Goal: Submit feedback/report problem

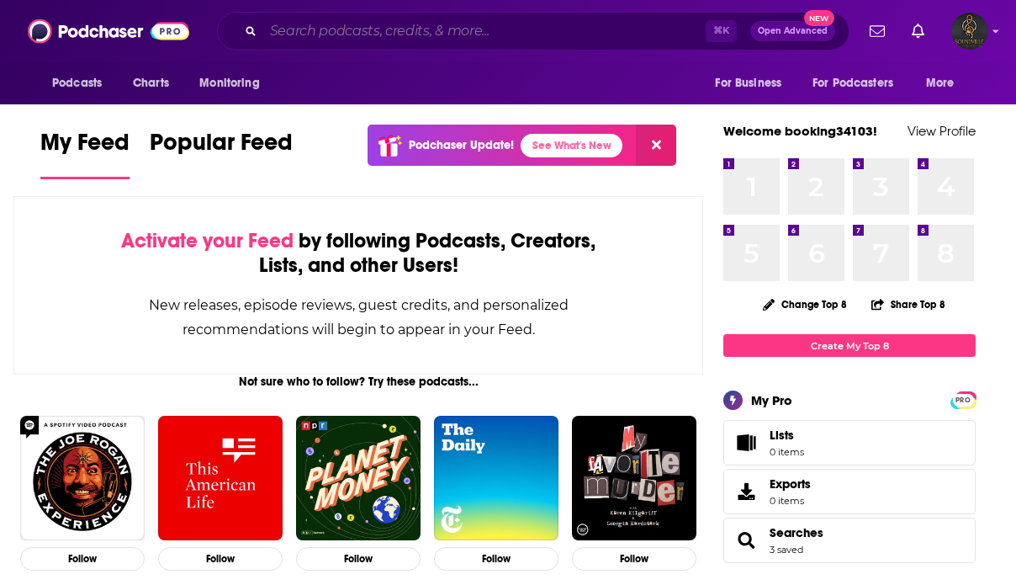
click at [380, 33] on input "Search podcasts, credits, & more..." at bounding box center [484, 31] width 442 height 27
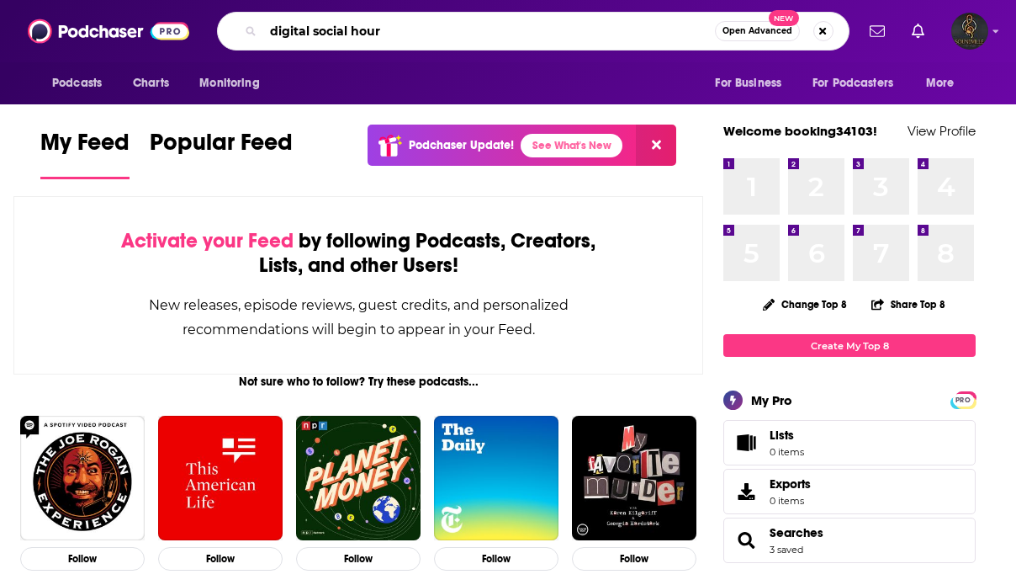
type input "digital social hour"
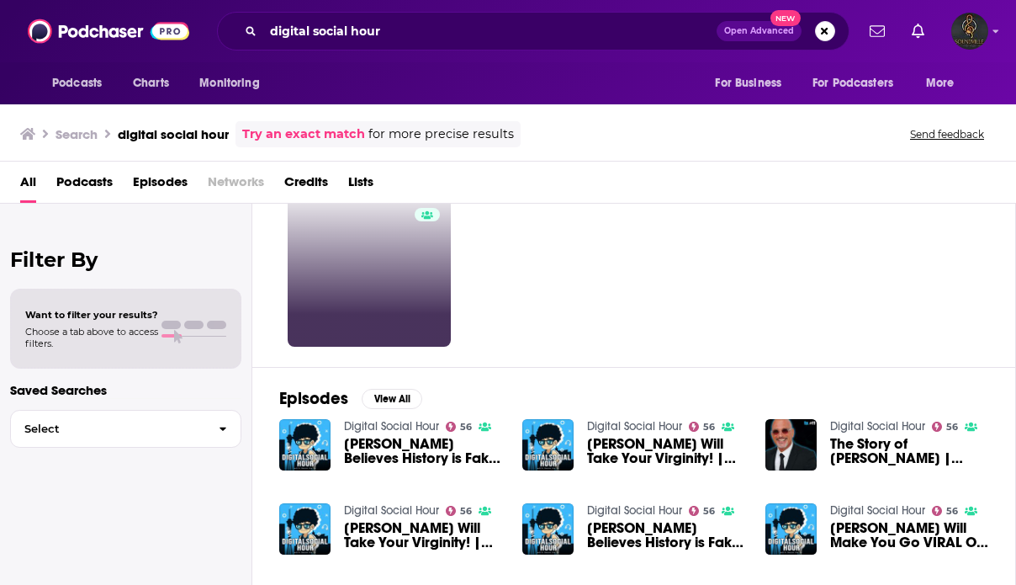
scroll to position [74, 0]
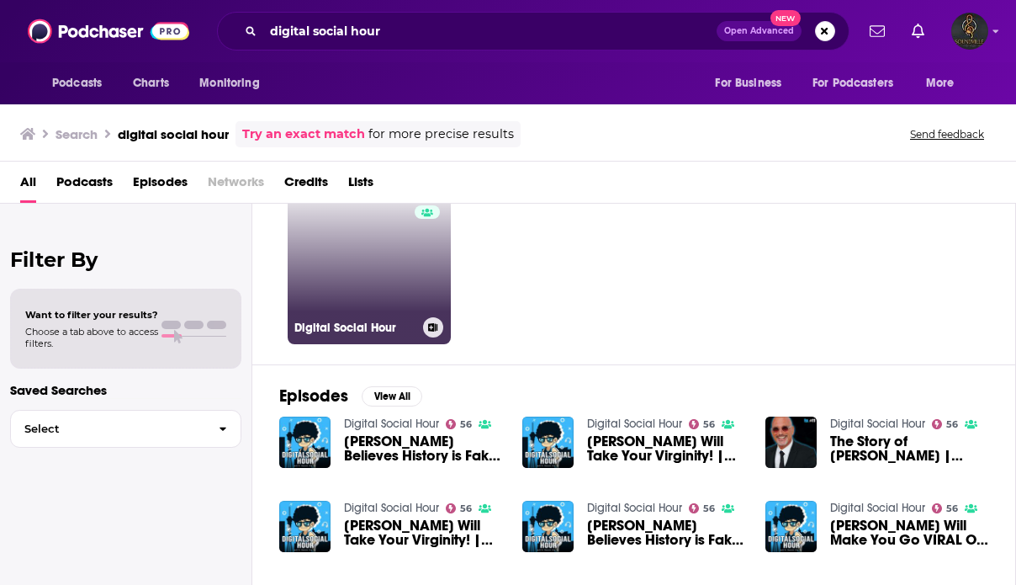
click at [368, 280] on link "56 Digital Social Hour" at bounding box center [369, 262] width 163 height 163
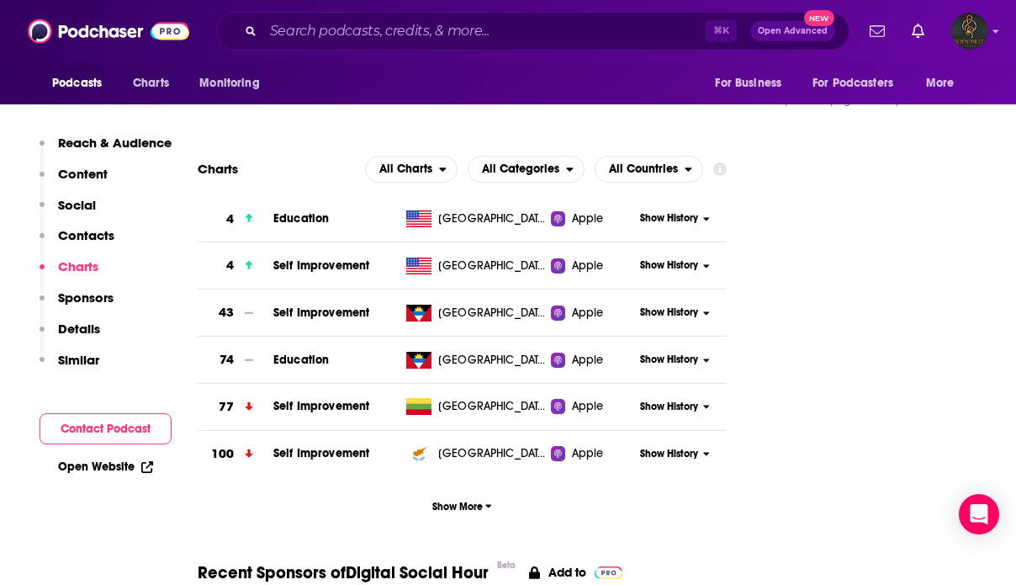
scroll to position [1851, 0]
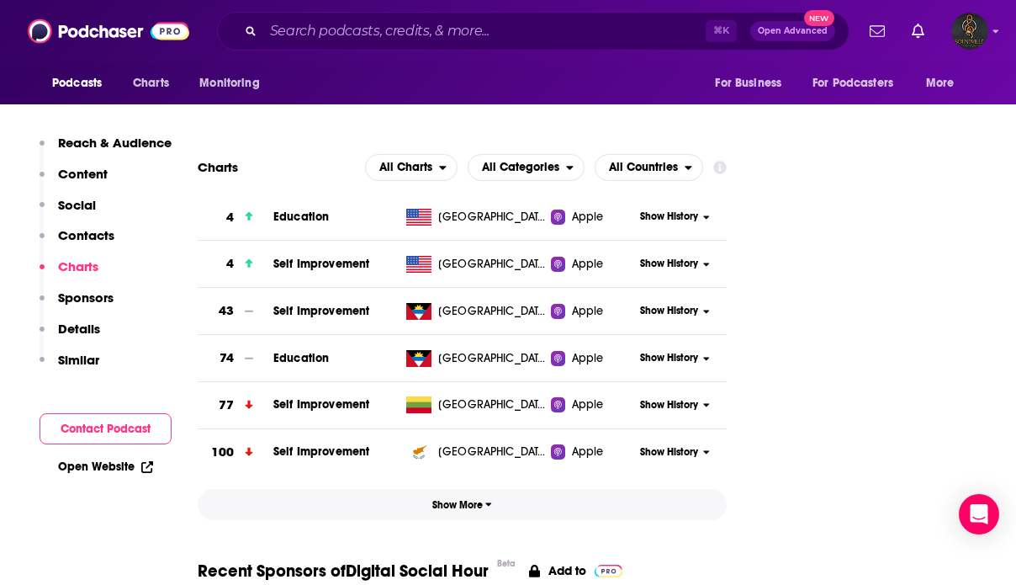
click at [479, 489] on button "Show More" at bounding box center [462, 504] width 529 height 31
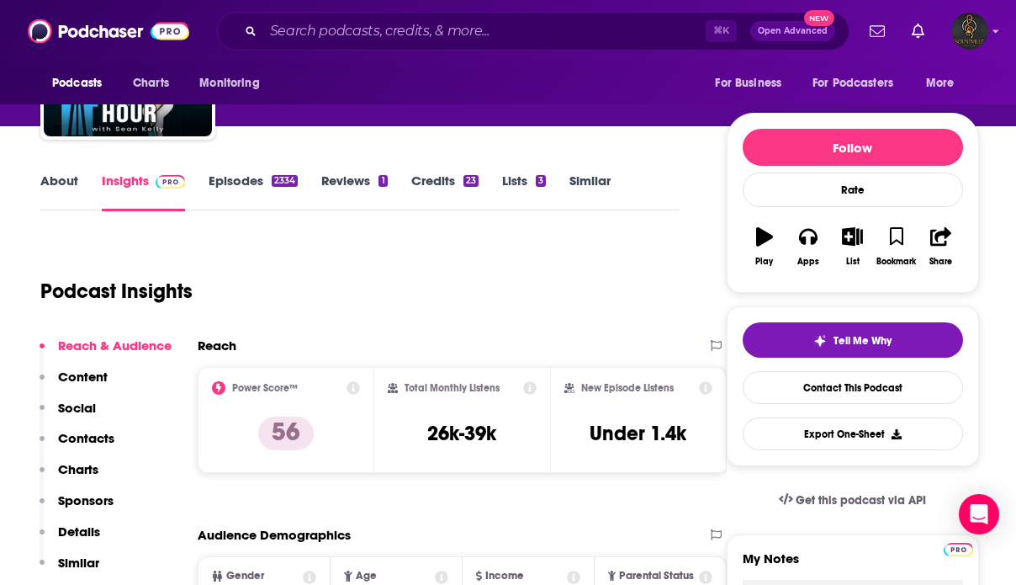
scroll to position [0, 0]
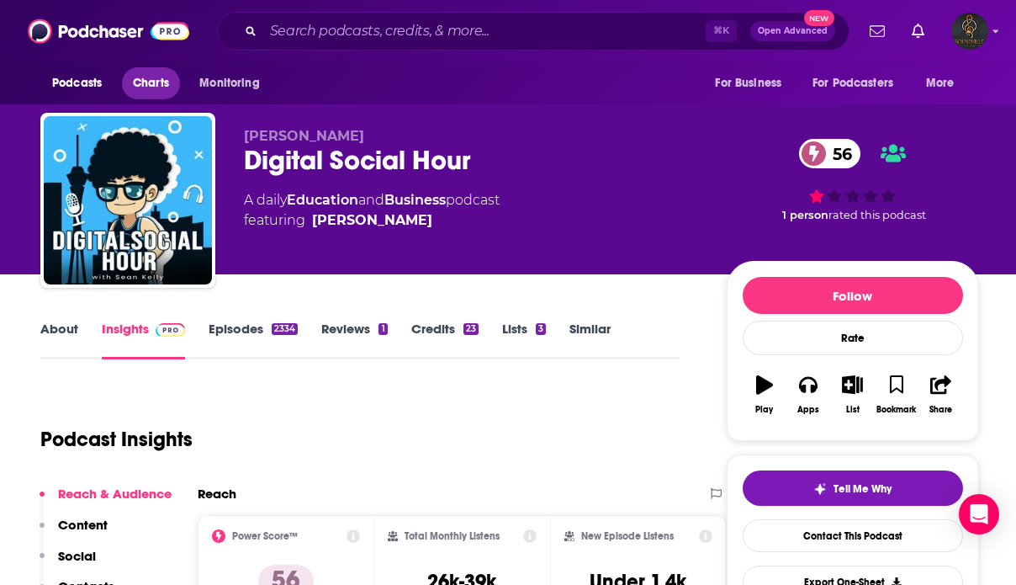
click at [154, 86] on span "Charts" at bounding box center [151, 83] width 36 height 24
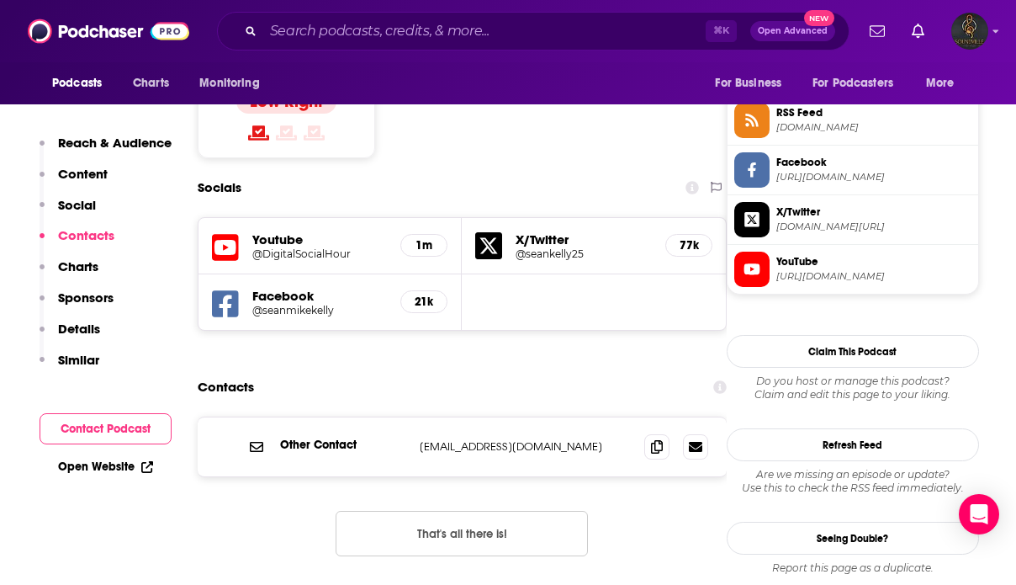
scroll to position [1383, 0]
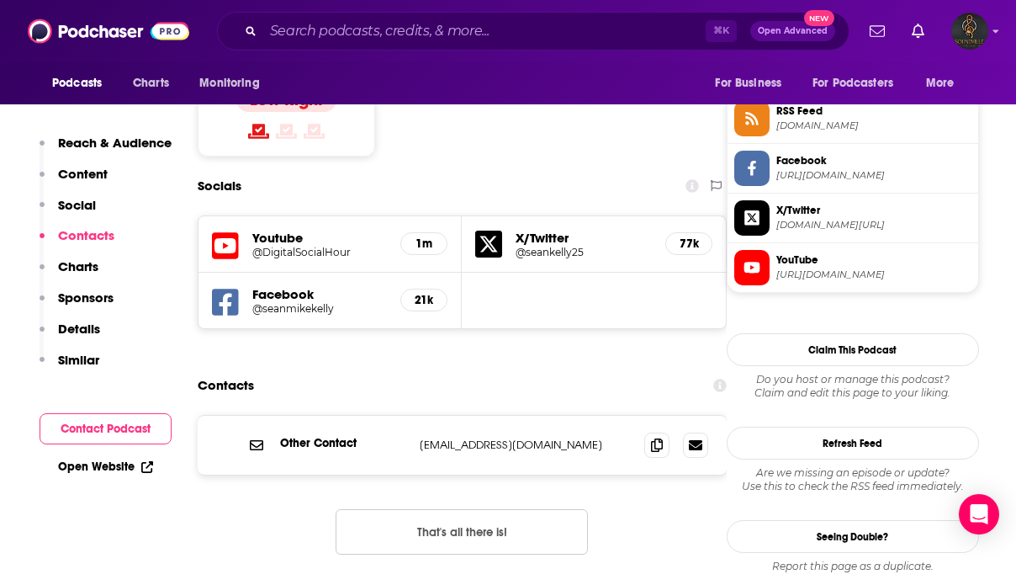
click at [786, 272] on span "[URL][DOMAIN_NAME]" at bounding box center [873, 274] width 195 height 13
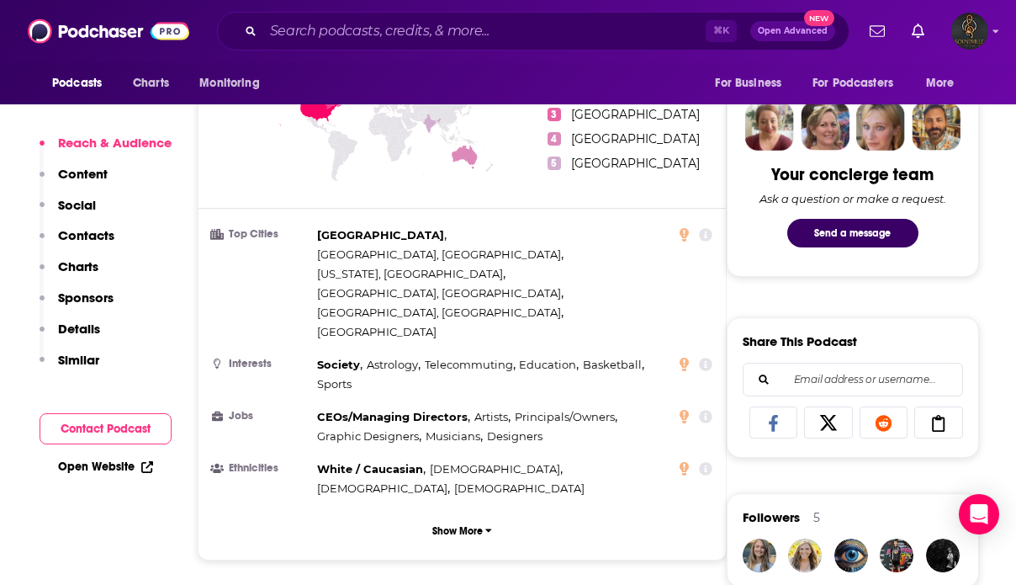
scroll to position [806, 0]
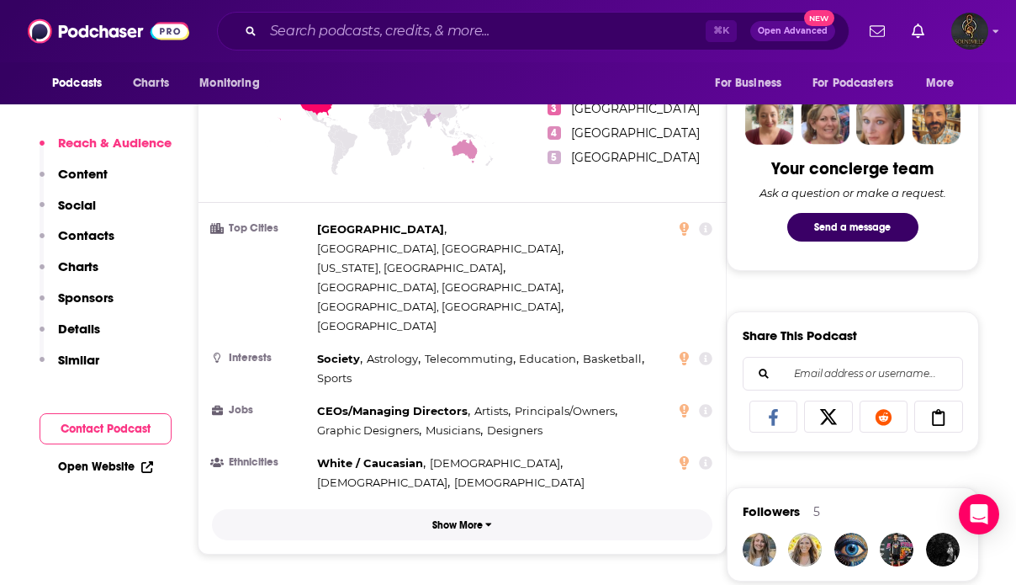
click at [463, 519] on p "Show More" at bounding box center [457, 525] width 50 height 12
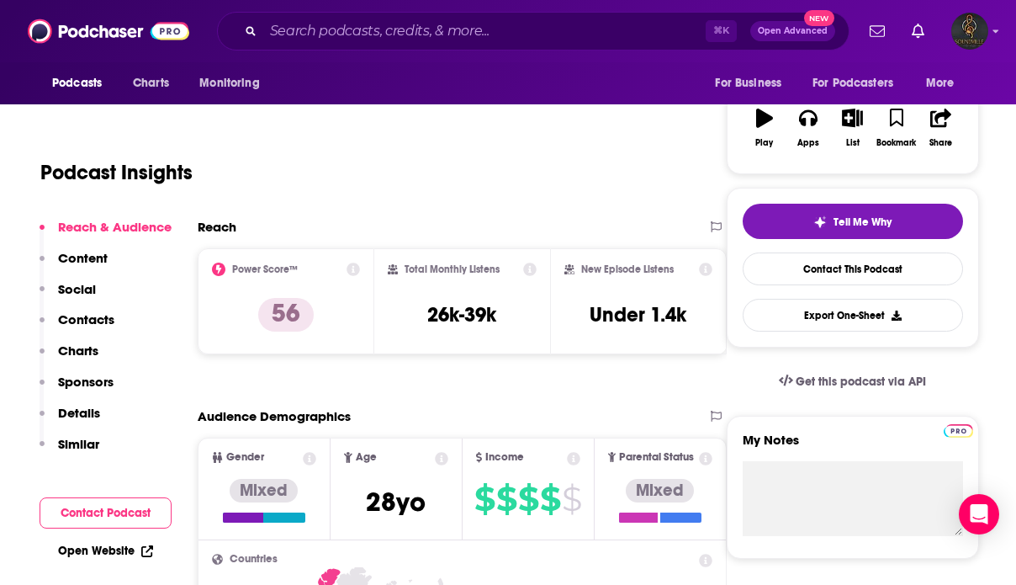
scroll to position [268, 0]
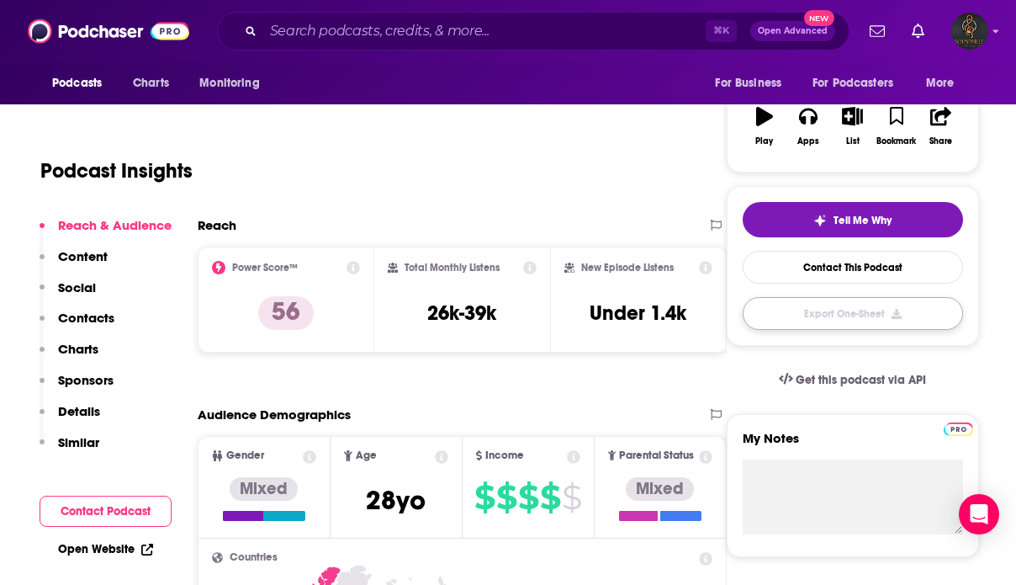
click at [809, 312] on button "Export One-Sheet" at bounding box center [853, 313] width 220 height 33
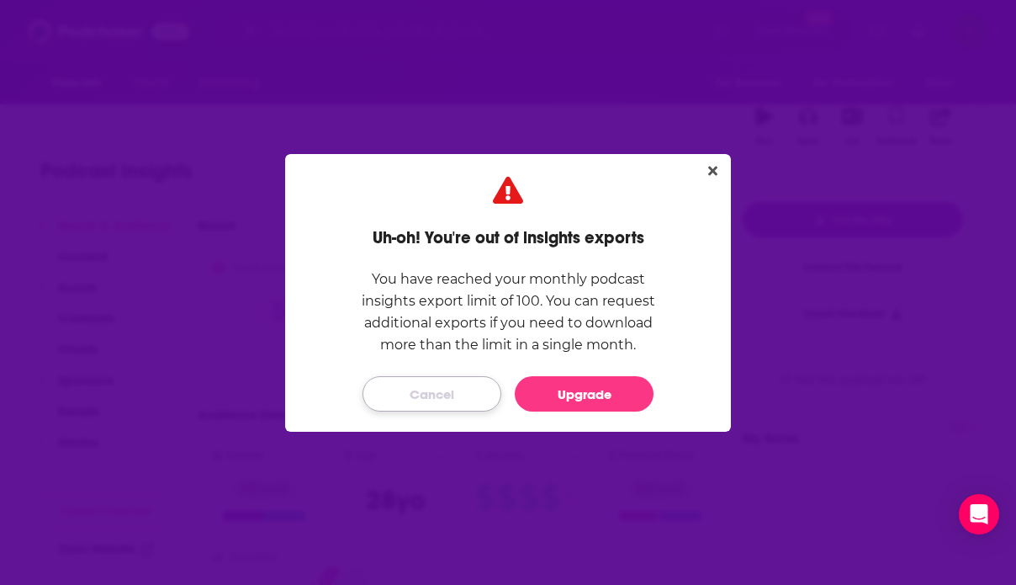
click at [427, 399] on button "Cancel" at bounding box center [431, 393] width 139 height 35
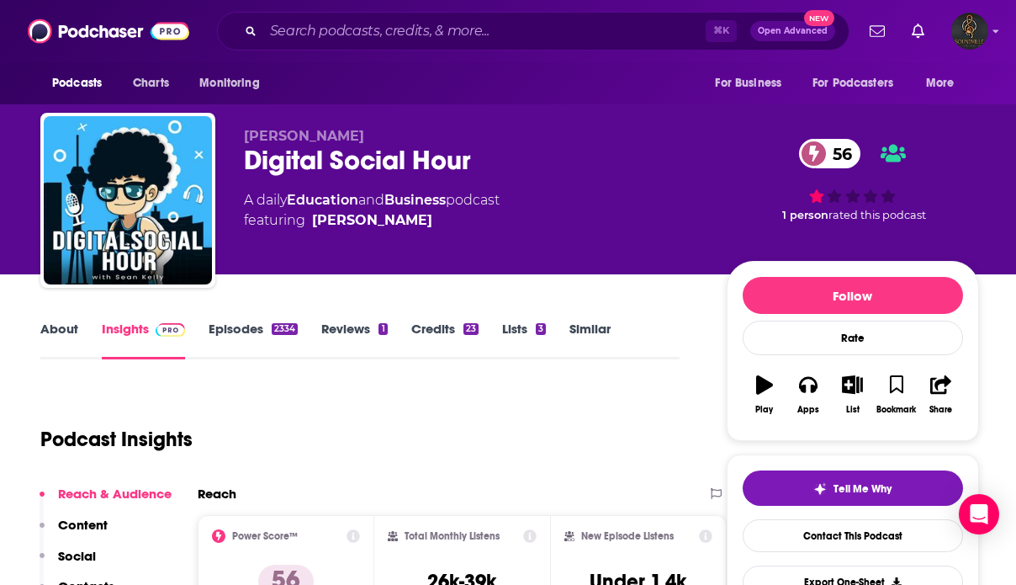
click at [966, 58] on div "Podcasts Charts Monitoring ⌘ K Open Advanced New For Business For Podcasters Mo…" at bounding box center [508, 31] width 1016 height 62
click at [965, 41] on img "Logged in as booking34103" at bounding box center [969, 31] width 37 height 37
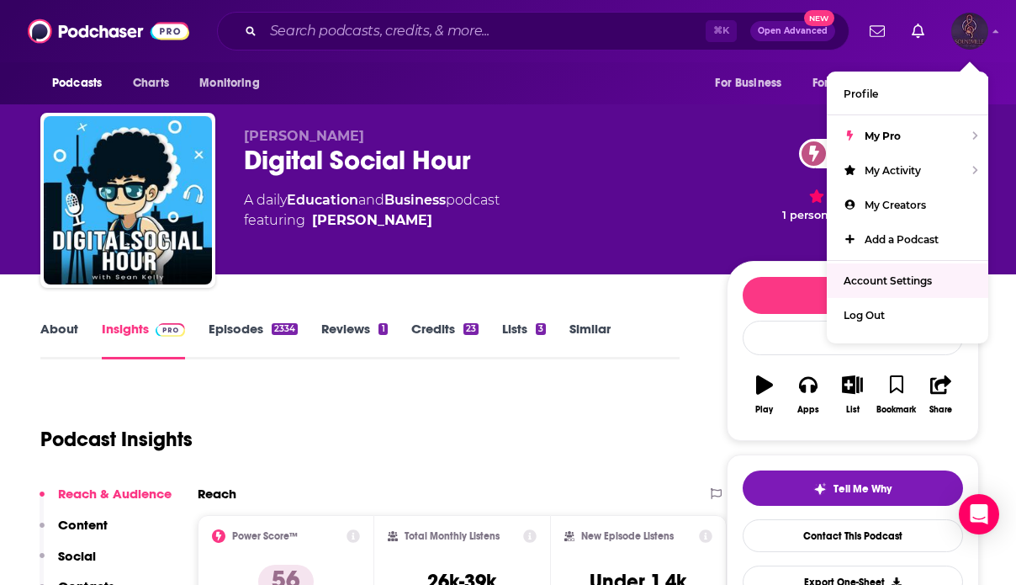
click at [874, 276] on span "Account Settings" at bounding box center [888, 280] width 88 height 13
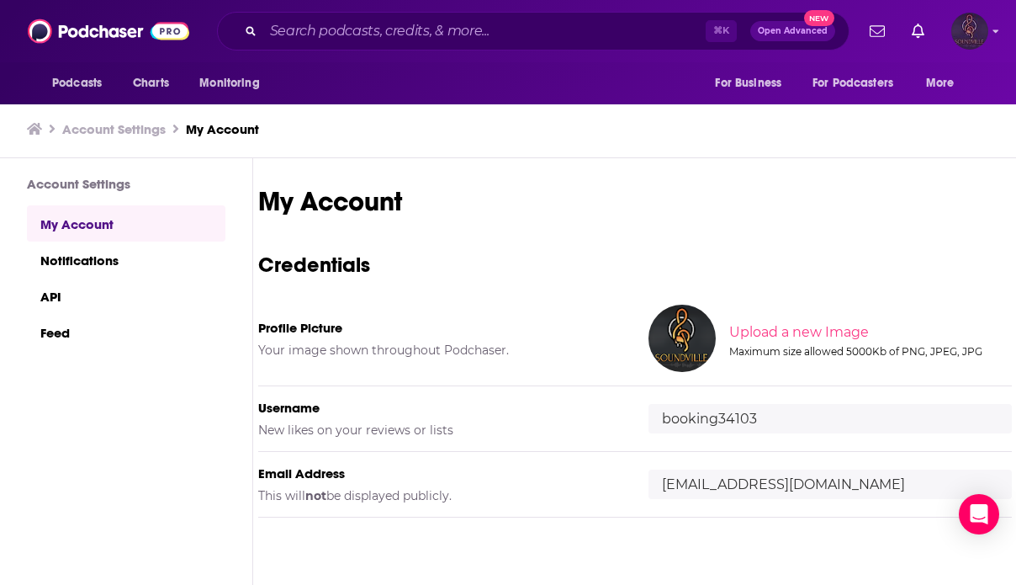
click at [964, 37] on img "Logged in as booking34103" at bounding box center [969, 31] width 37 height 37
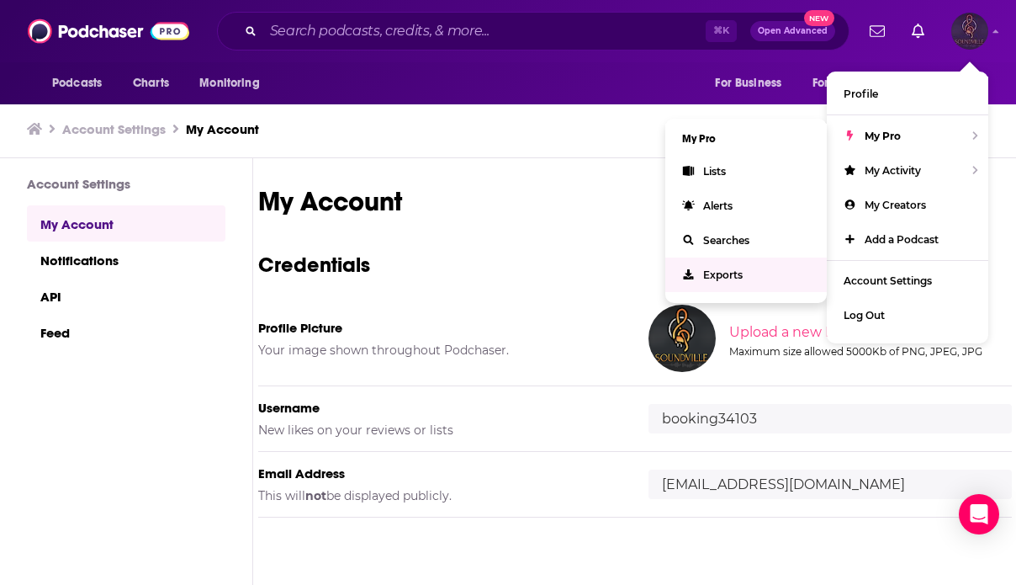
click at [749, 272] on link "Exports" at bounding box center [745, 274] width 161 height 34
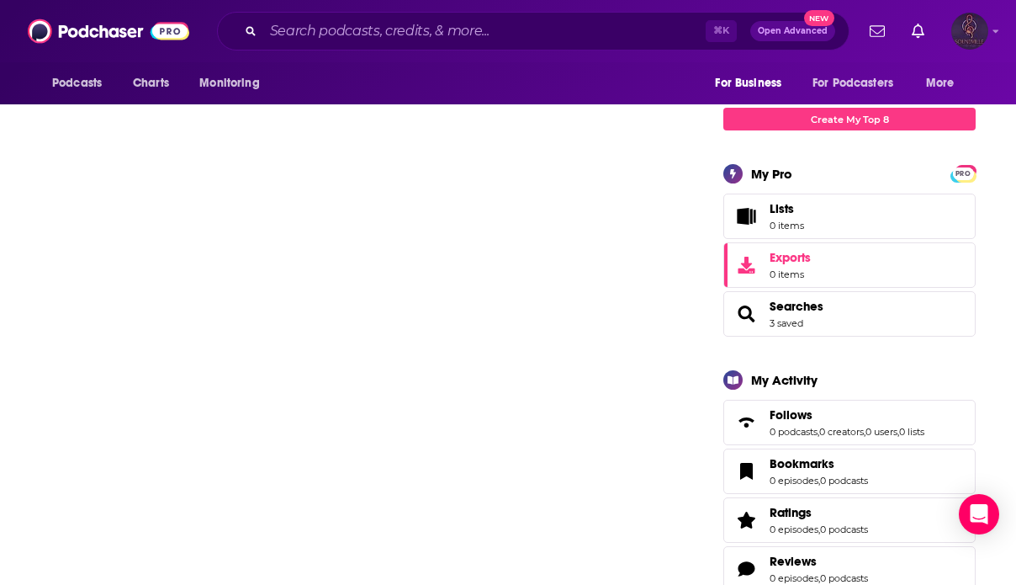
scroll to position [246, 0]
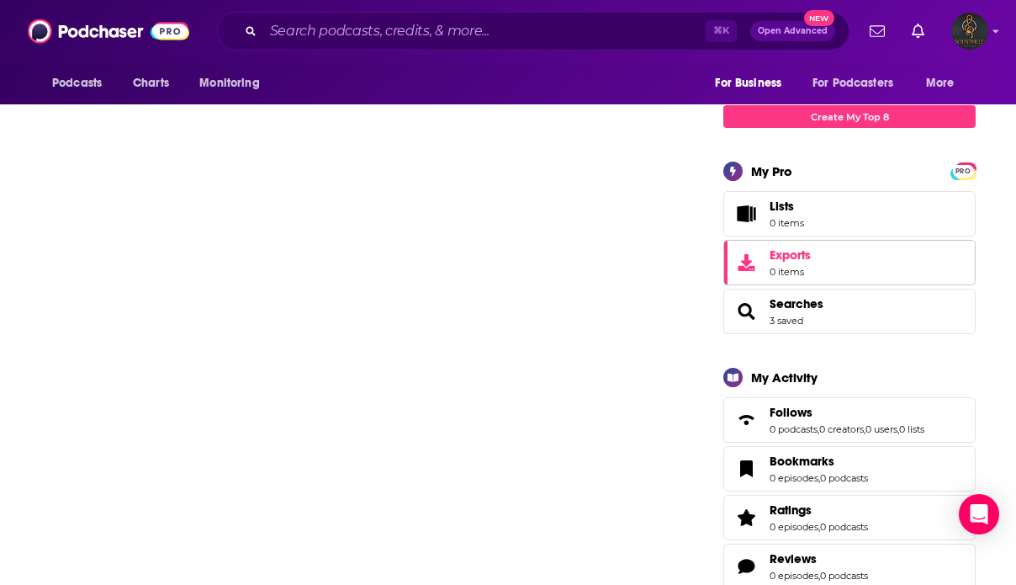
click at [786, 266] on span "Exports 0 items" at bounding box center [790, 262] width 41 height 30
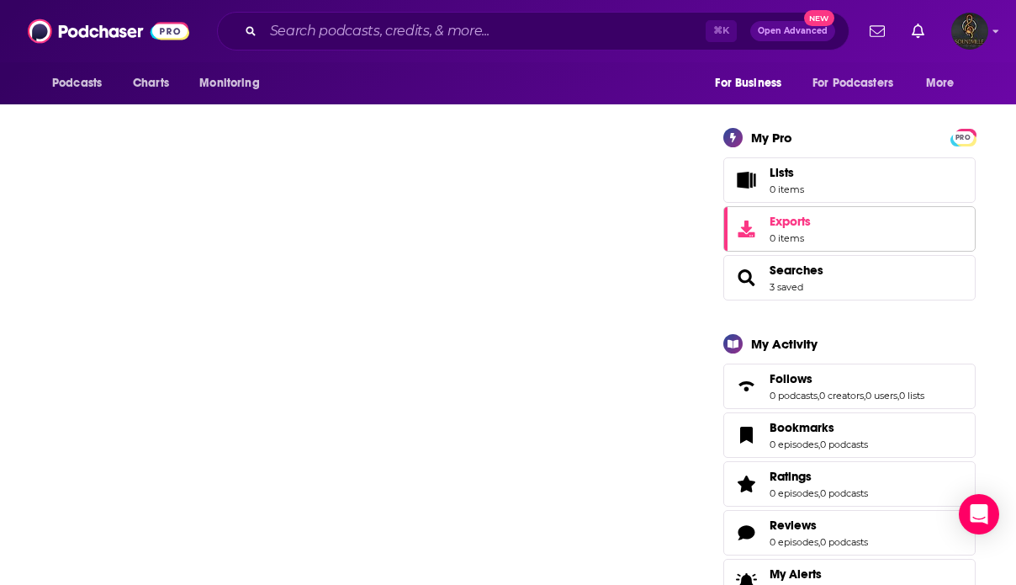
scroll to position [0, 0]
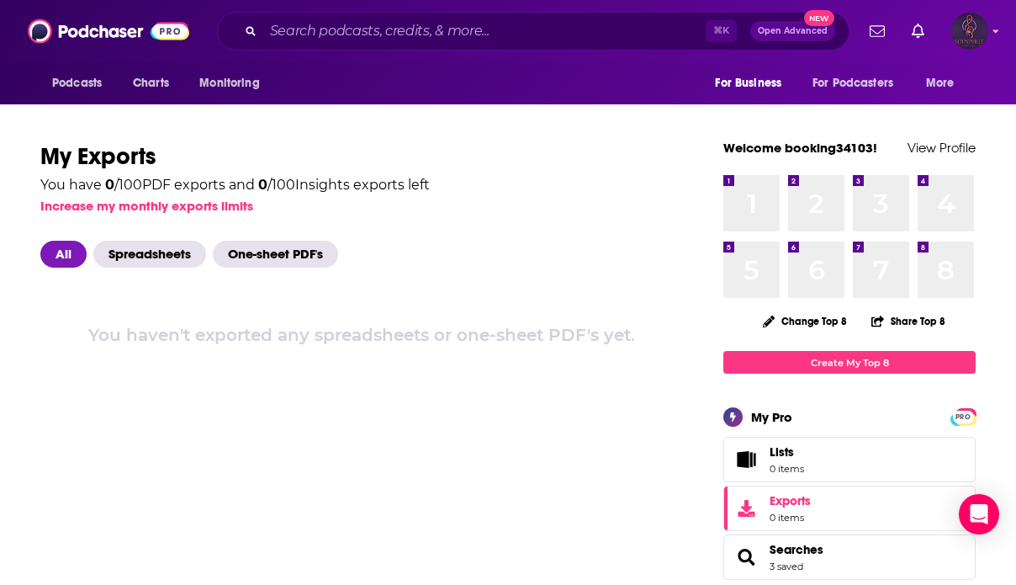
click at [972, 25] on img "Logged in as booking34103" at bounding box center [969, 31] width 37 height 37
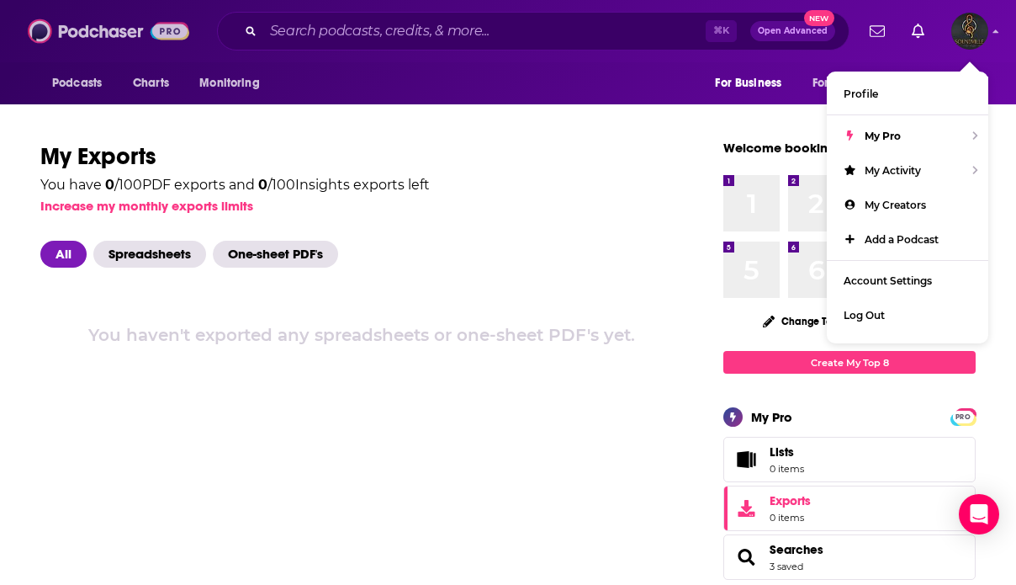
click at [101, 22] on img at bounding box center [108, 31] width 161 height 32
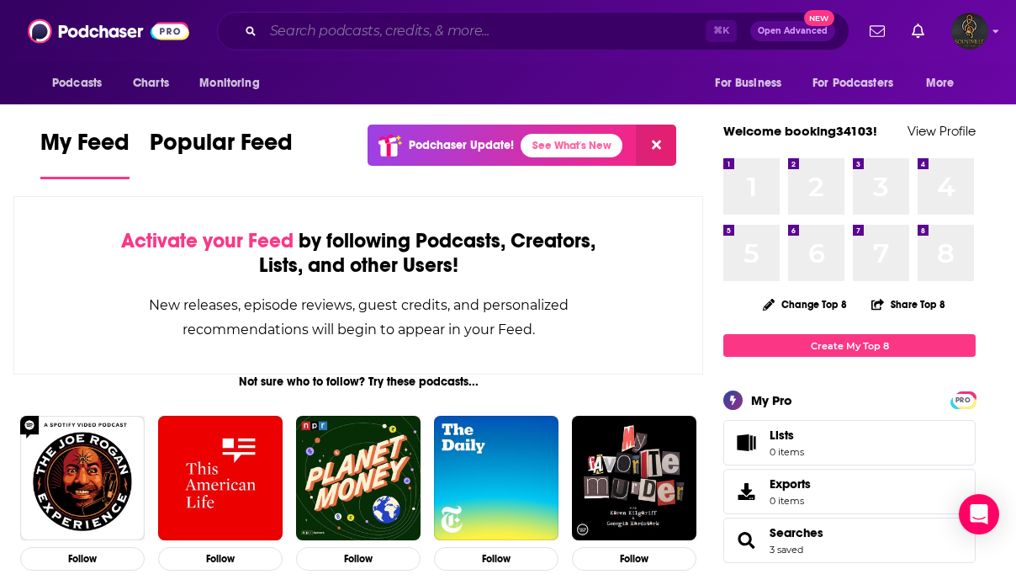
click at [351, 40] on input "Search podcasts, credits, & more..." at bounding box center [484, 31] width 442 height 27
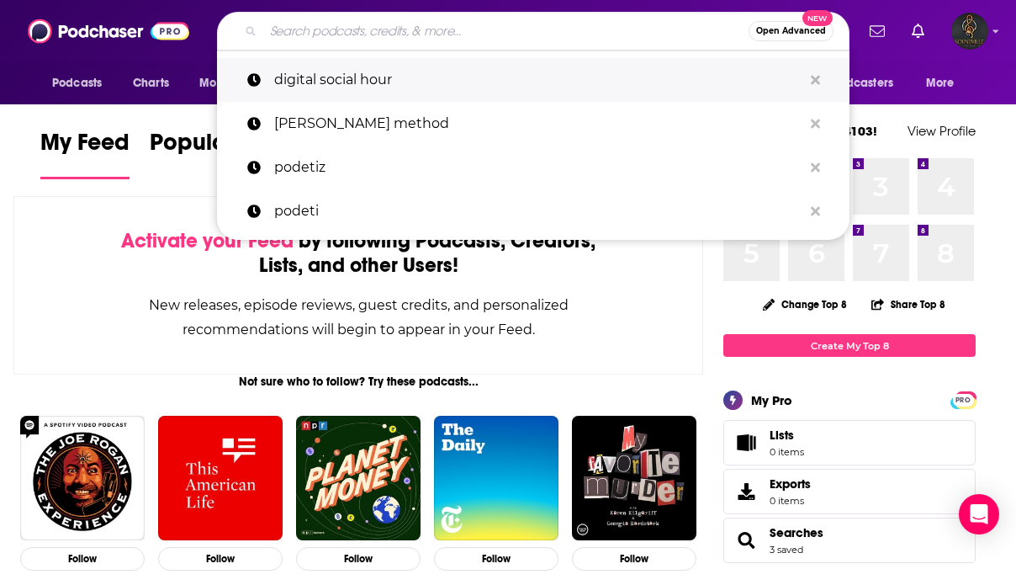
click at [344, 73] on p "digital social hour" at bounding box center [538, 80] width 528 height 44
type input "digital social hour"
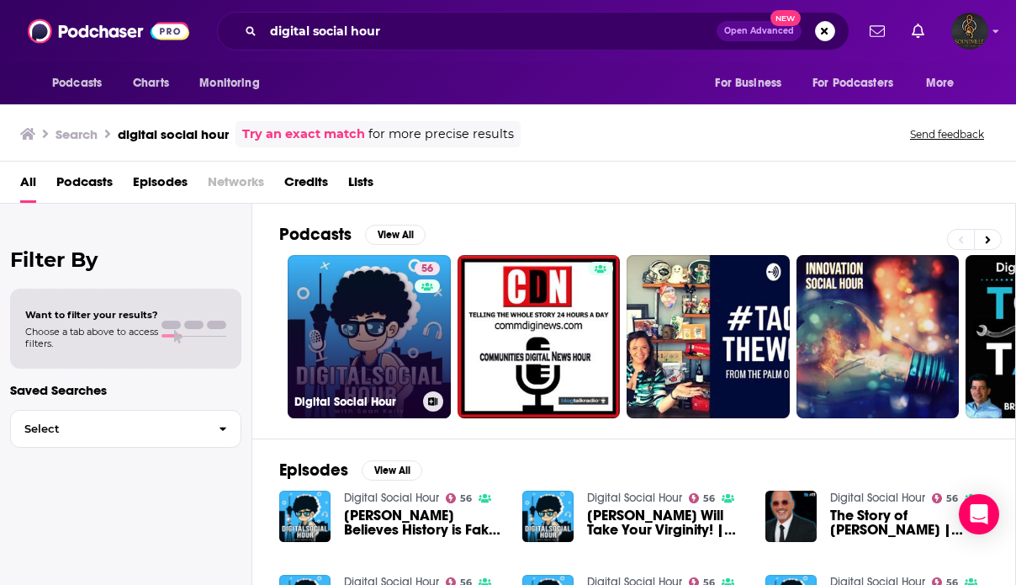
click at [373, 353] on link "56 Digital Social Hour" at bounding box center [369, 336] width 163 height 163
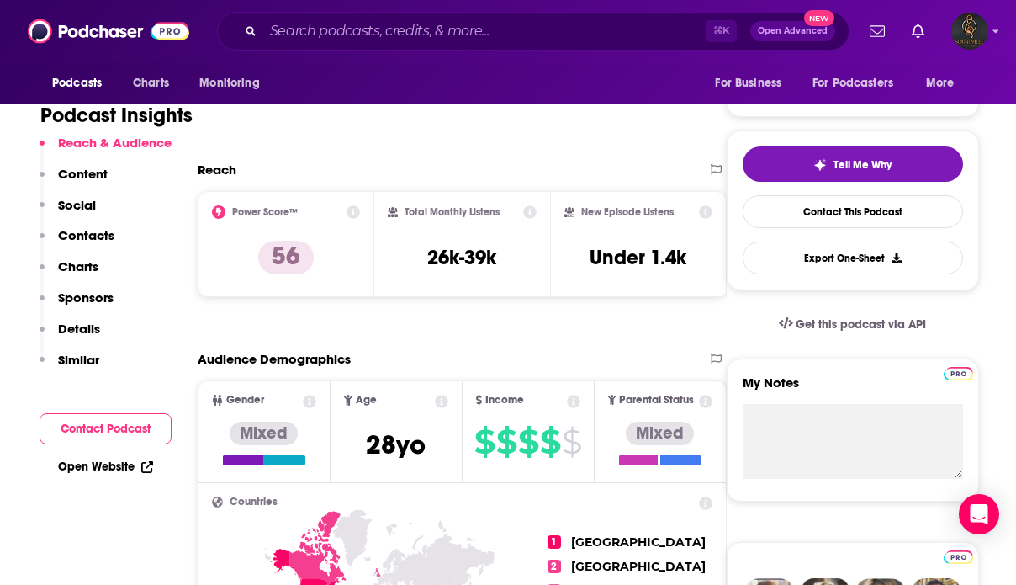
scroll to position [323, 0]
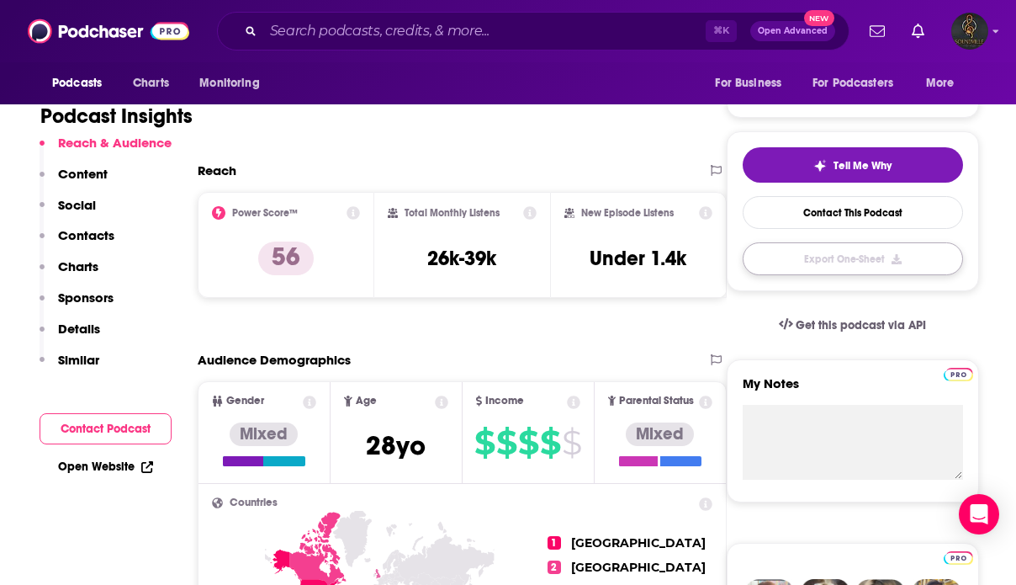
click at [815, 267] on button "Export One-Sheet" at bounding box center [853, 258] width 220 height 33
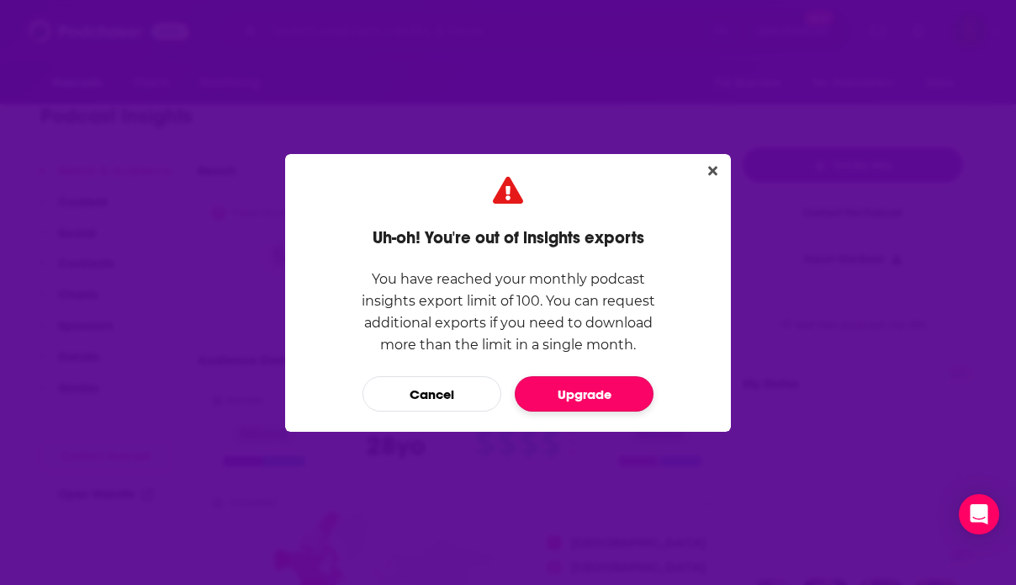
click at [585, 394] on button "Upgrade" at bounding box center [584, 393] width 139 height 35
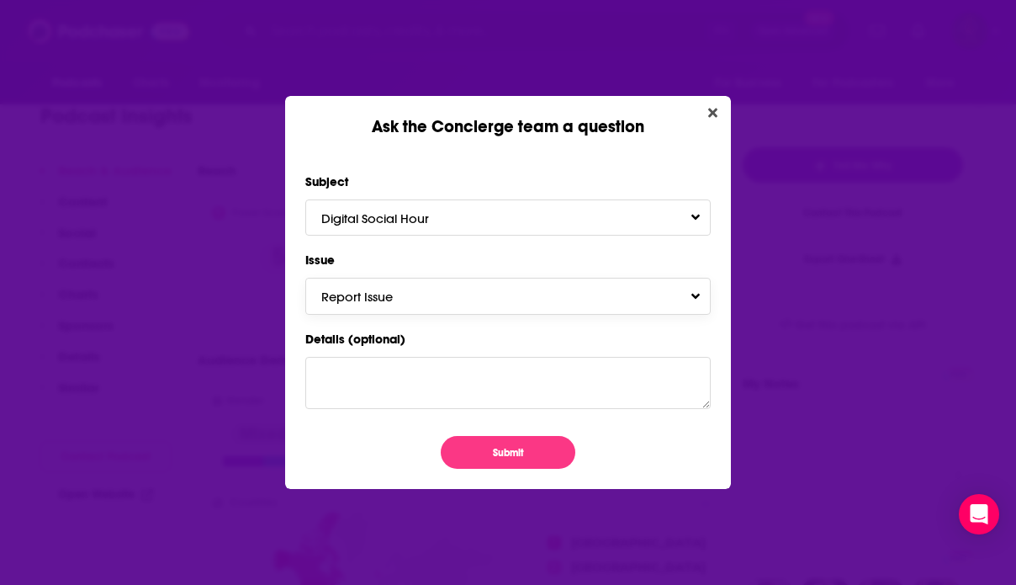
click at [528, 297] on button "Report Issue" at bounding box center [507, 296] width 405 height 36
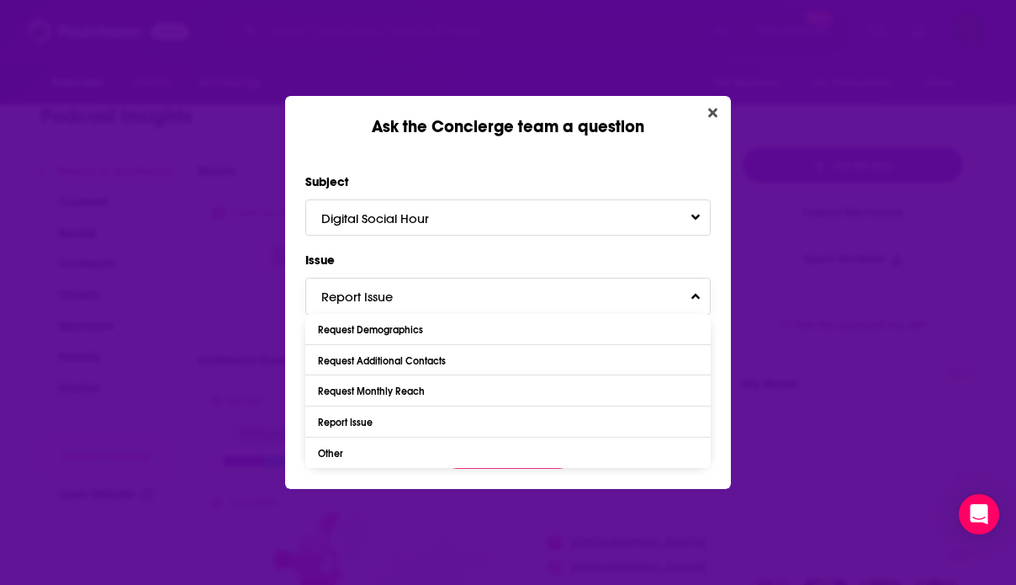
click at [528, 297] on button "Report Issue" at bounding box center [507, 296] width 405 height 36
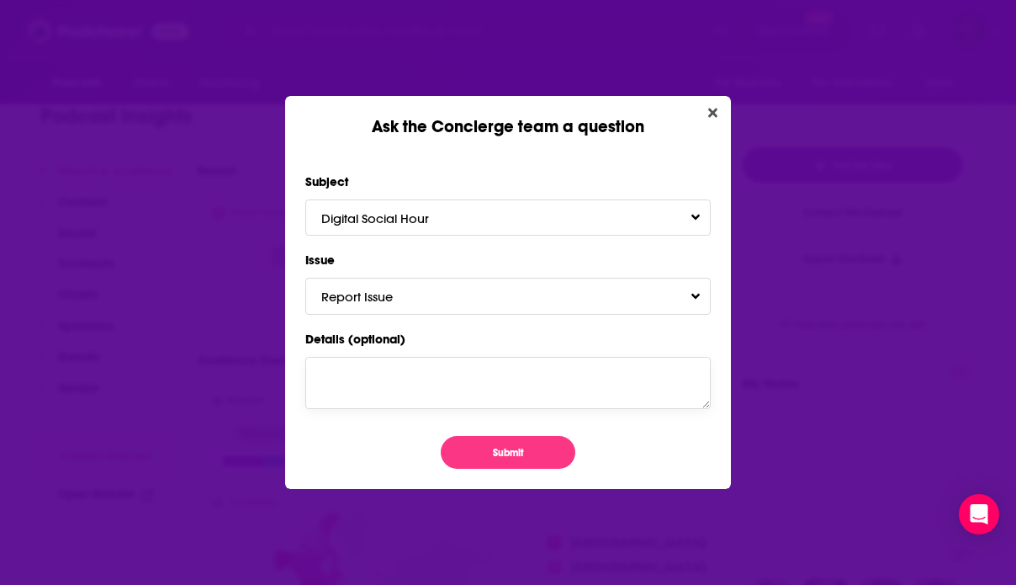
click at [490, 377] on textarea "Details (optional)" at bounding box center [507, 383] width 405 height 52
click at [516, 459] on button "Submit" at bounding box center [508, 452] width 135 height 33
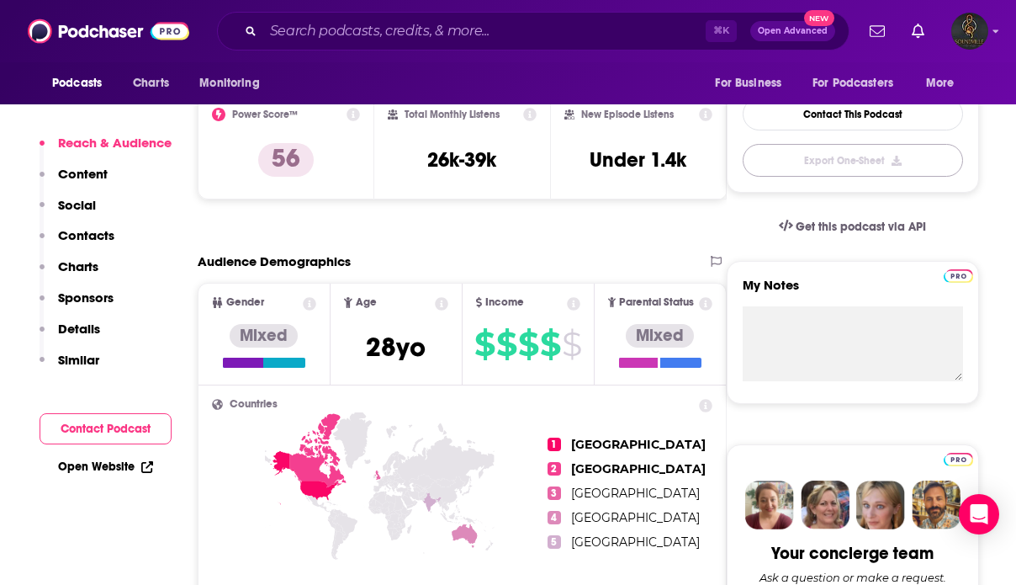
scroll to position [423, 0]
